Goal: Task Accomplishment & Management: Use online tool/utility

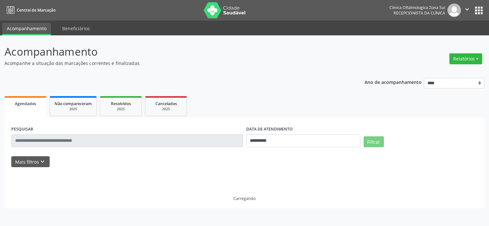
select select "*"
click at [43, 160] on icon "keyboard_arrow_down" at bounding box center [42, 162] width 7 height 7
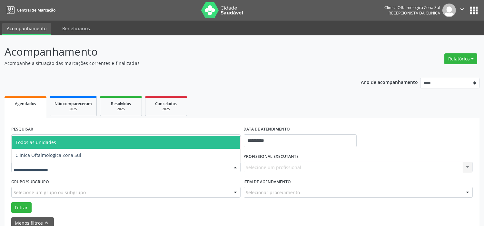
click at [85, 165] on div at bounding box center [125, 167] width 229 height 11
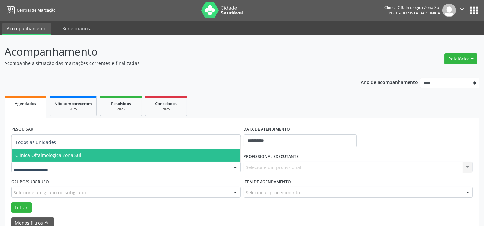
click at [86, 154] on span "Clinica Oftalmologica Zona Sul" at bounding box center [126, 155] width 228 height 13
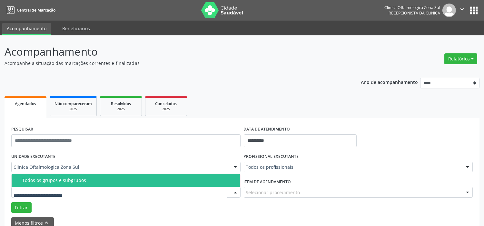
click at [84, 182] on div "Todos os grupos e subgrupos" at bounding box center [129, 180] width 214 height 5
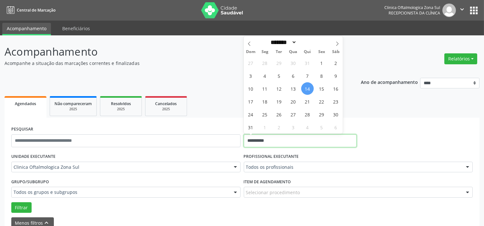
click at [300, 139] on input "**********" at bounding box center [300, 141] width 113 height 13
click at [320, 86] on span "15" at bounding box center [321, 88] width 13 height 13
type input "**********"
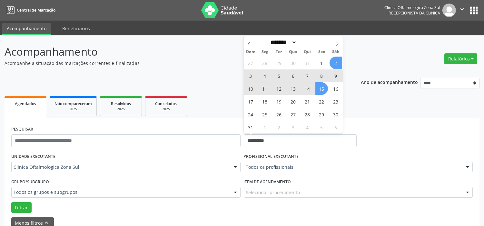
click at [336, 43] on icon at bounding box center [337, 44] width 5 height 5
select select "*"
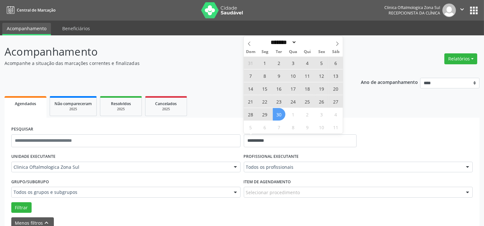
click at [281, 115] on span "30" at bounding box center [279, 114] width 13 height 13
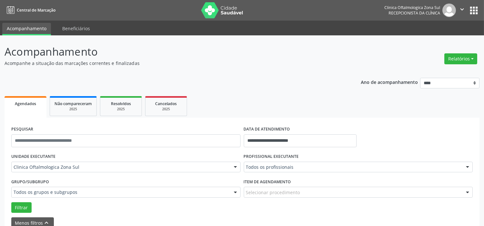
click at [280, 163] on div "Todos os profissionais" at bounding box center [358, 167] width 229 height 11
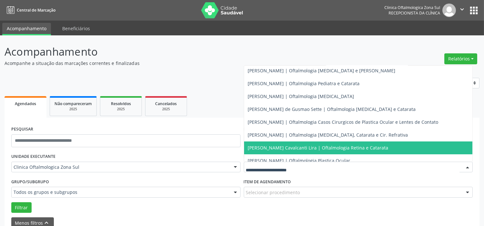
scroll to position [58, 0]
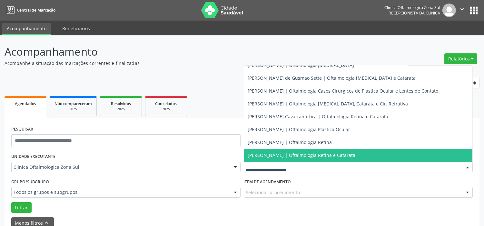
click at [278, 152] on span "[PERSON_NAME] | Oftalmologia Retina e Catarata" at bounding box center [302, 155] width 108 height 6
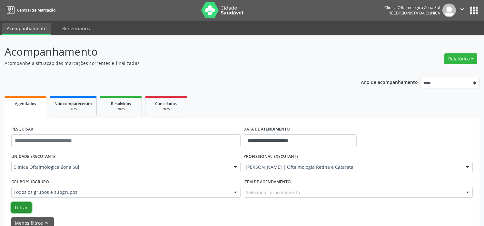
click at [18, 209] on button "Filtrar" at bounding box center [21, 208] width 20 height 11
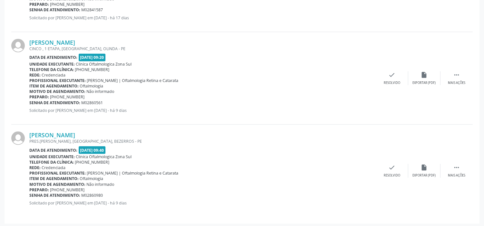
scroll to position [1060, 0]
